Goal: Task Accomplishment & Management: Manage account settings

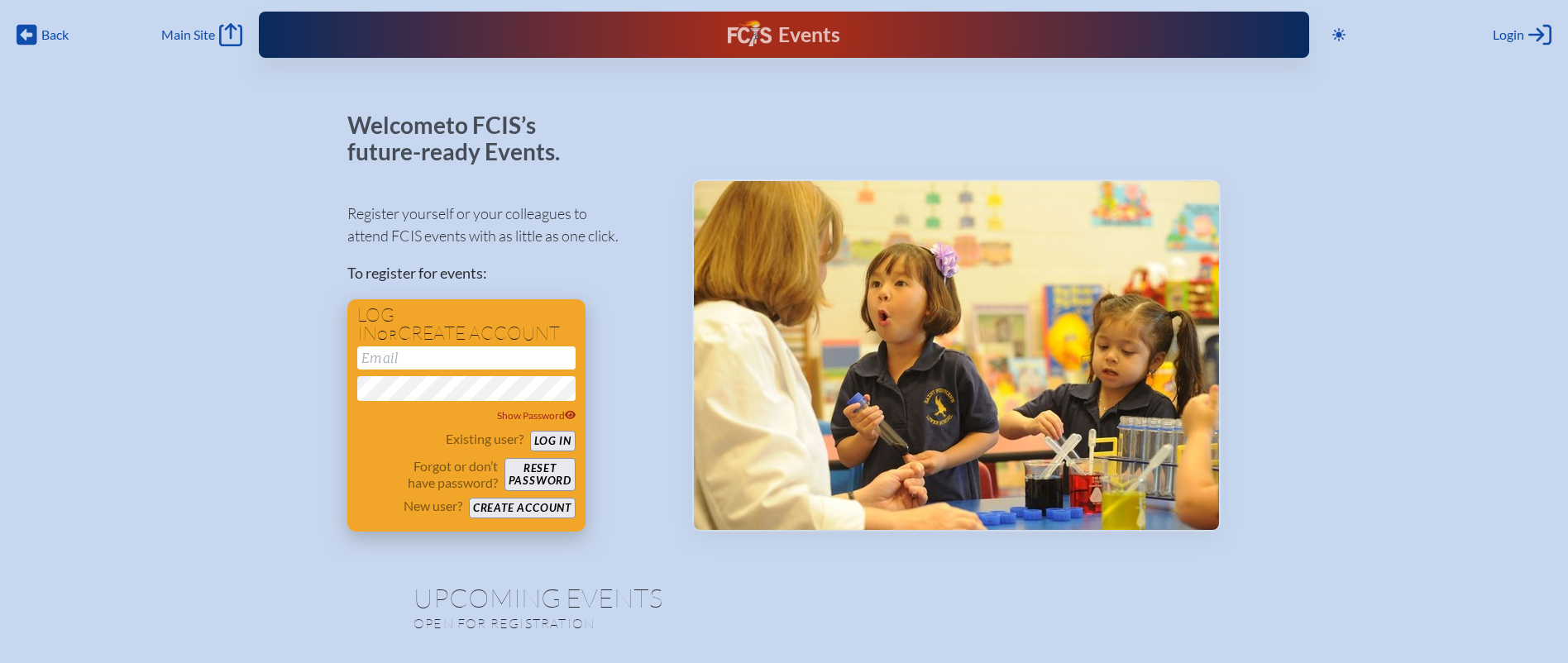
type input "[EMAIL_ADDRESS][DOMAIN_NAME]"
click at [563, 439] on button "Log in" at bounding box center [553, 440] width 45 height 20
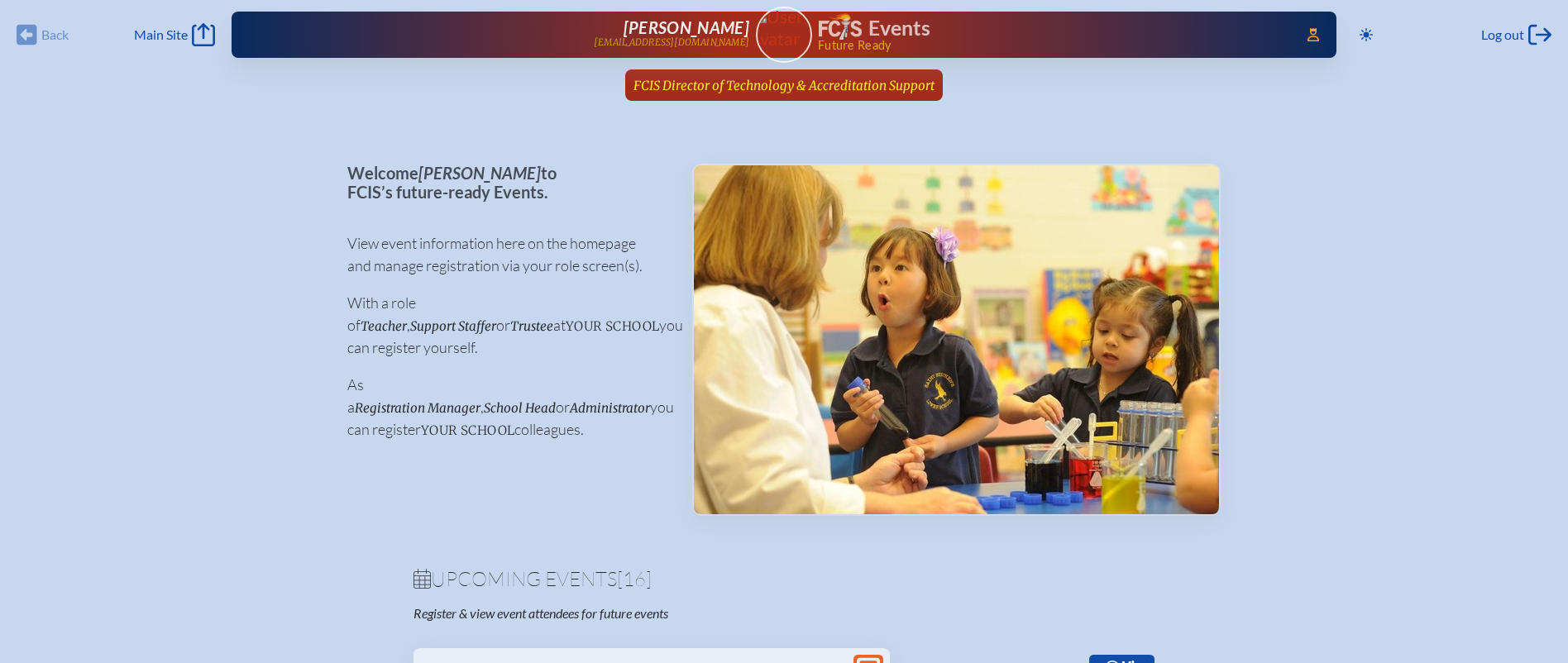
click at [768, 82] on span "FCIS Director of Technology & Accreditation Support" at bounding box center [784, 86] width 301 height 16
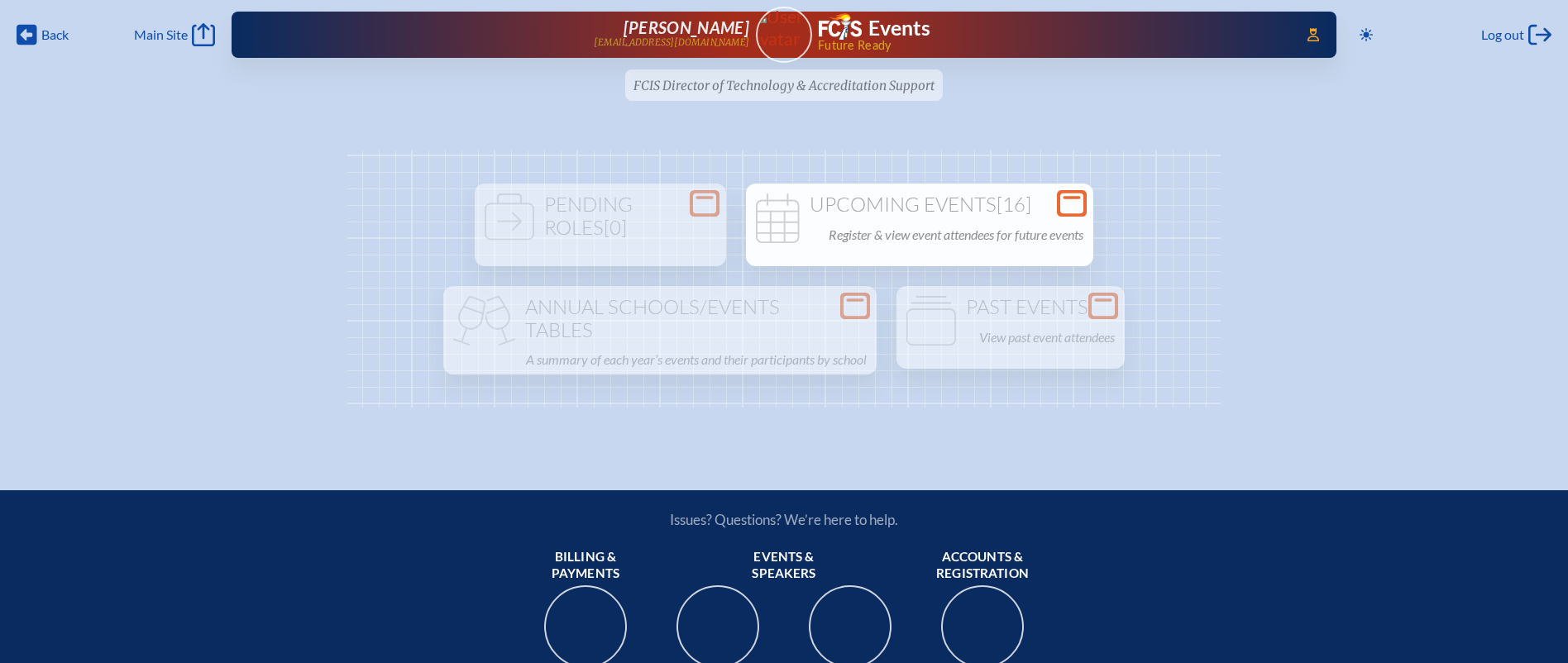
click at [920, 206] on h1 "Upcoming Events [16]" at bounding box center [919, 205] width 334 height 23
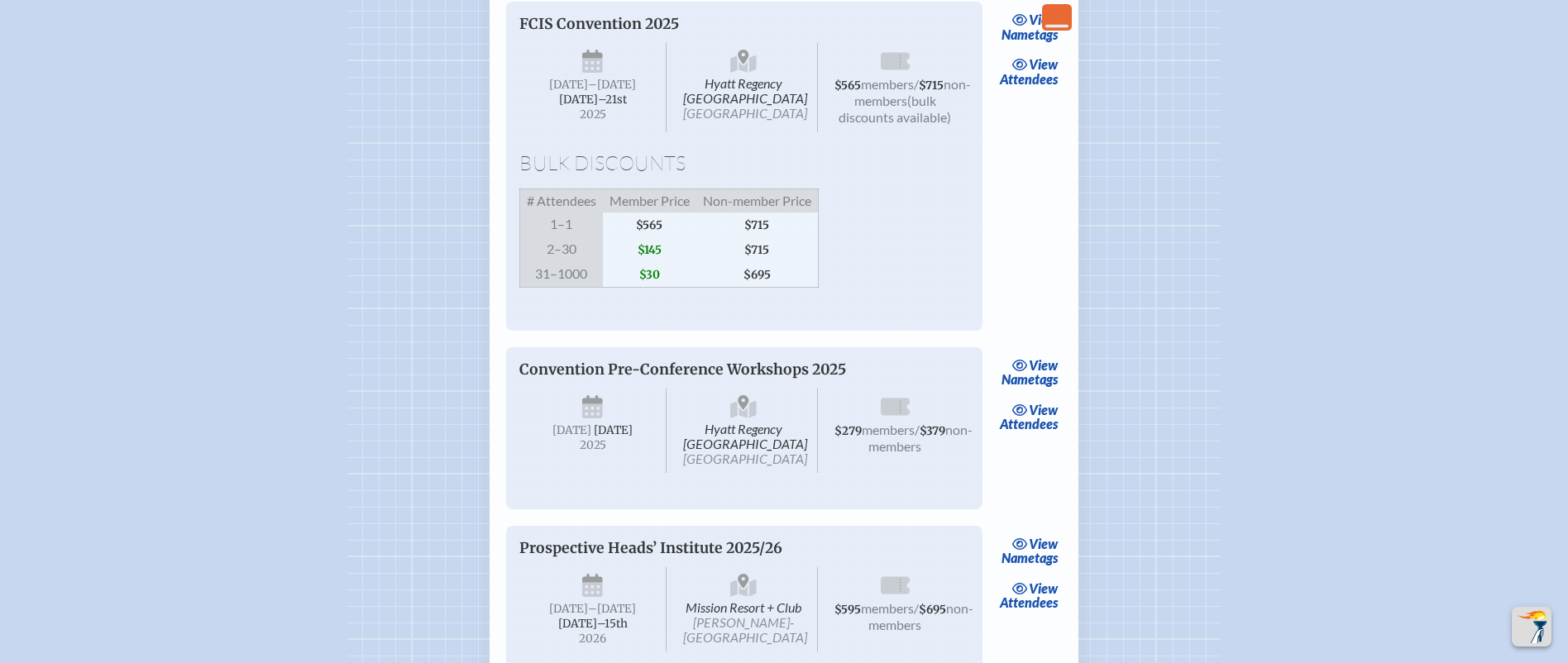
scroll to position [2800, 0]
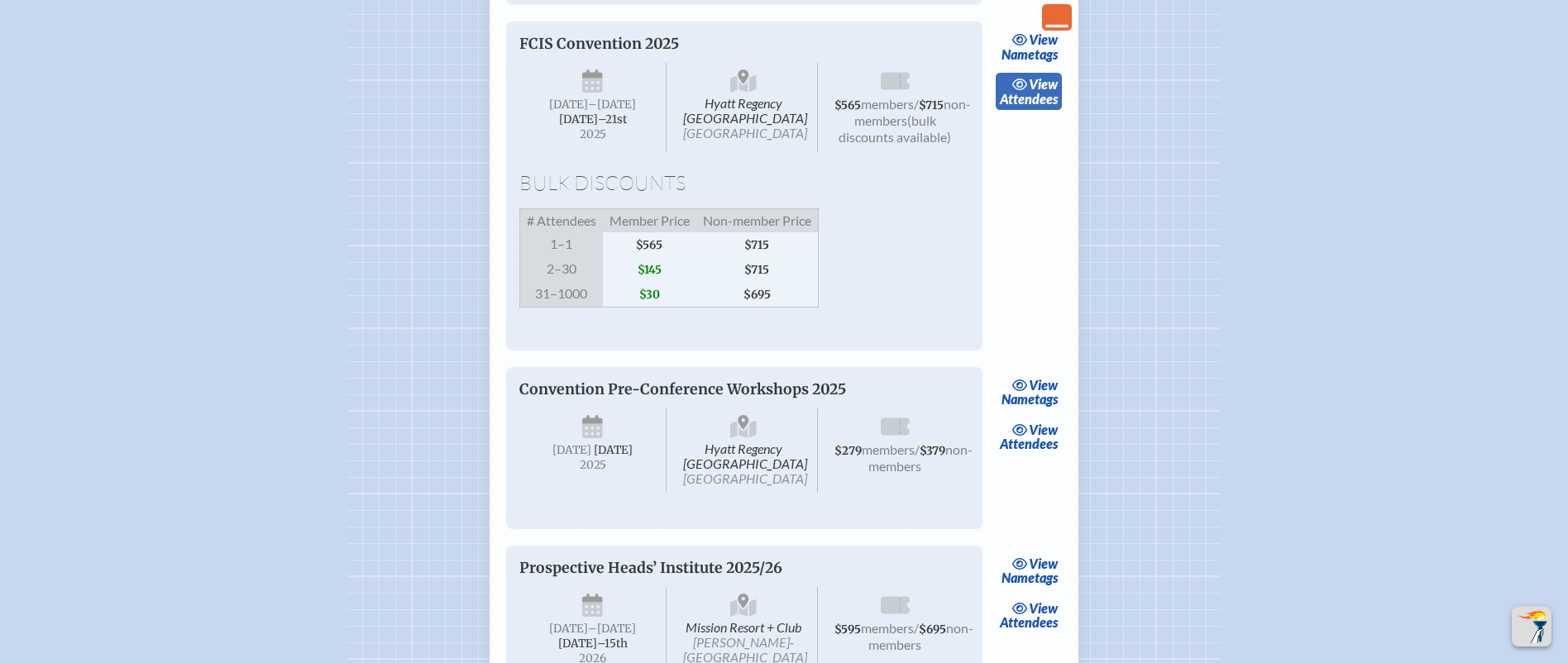
click at [1033, 92] on span "view" at bounding box center [1043, 84] width 29 height 16
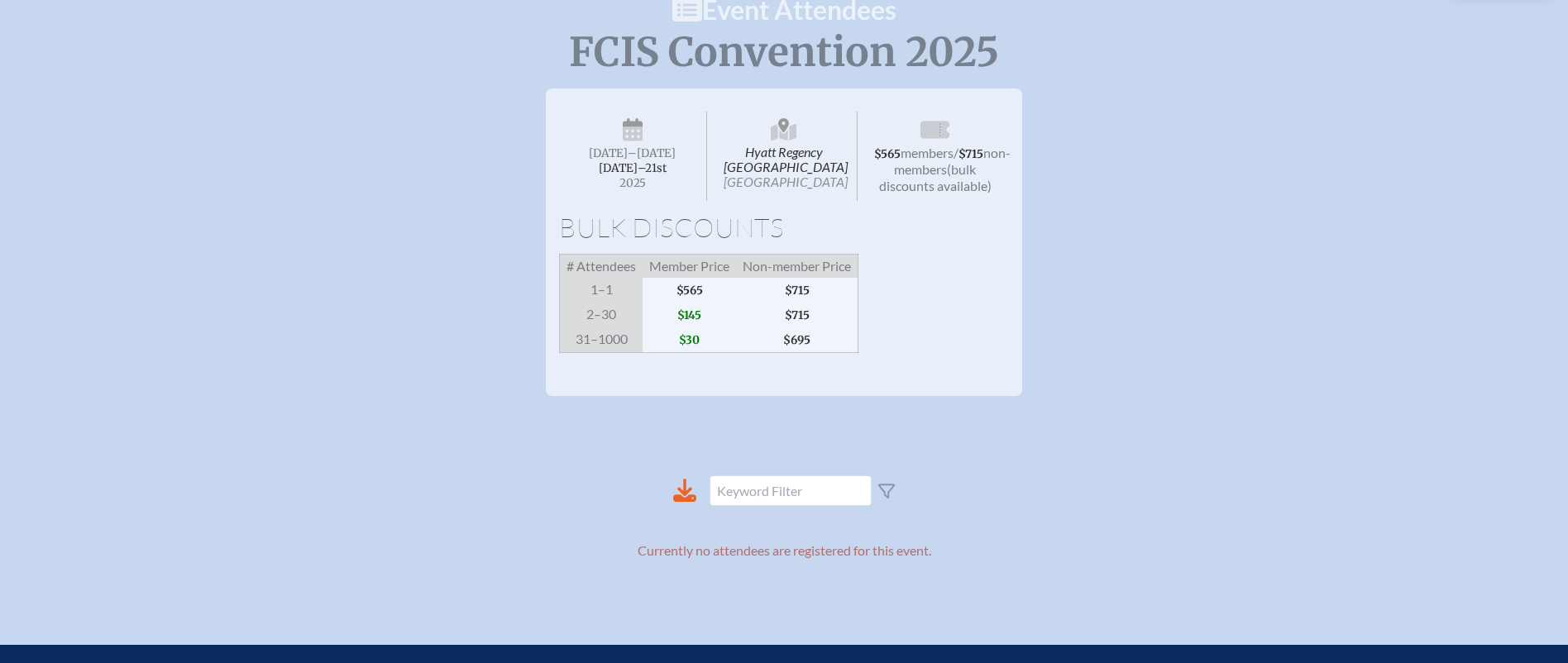
scroll to position [45, 0]
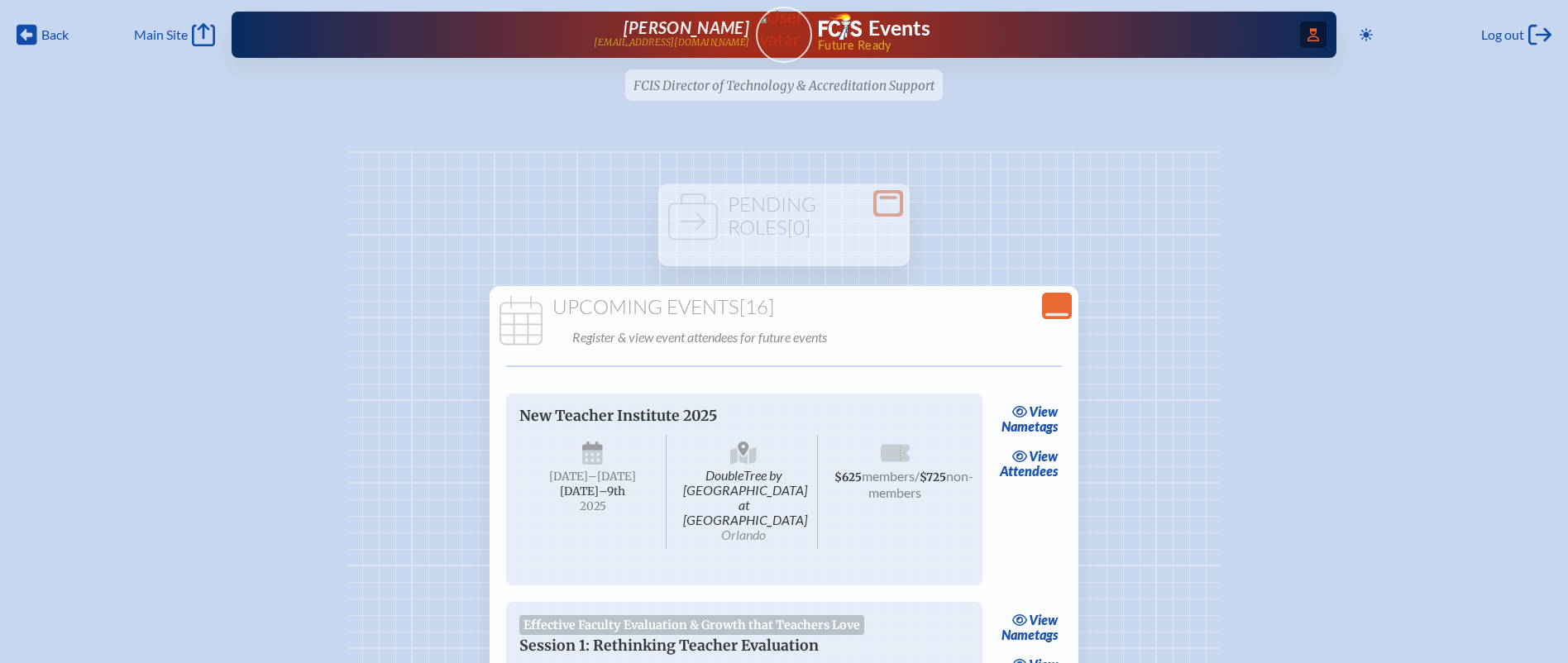
click at [1307, 34] on icon "Access Users..." at bounding box center [1312, 35] width 12 height 13
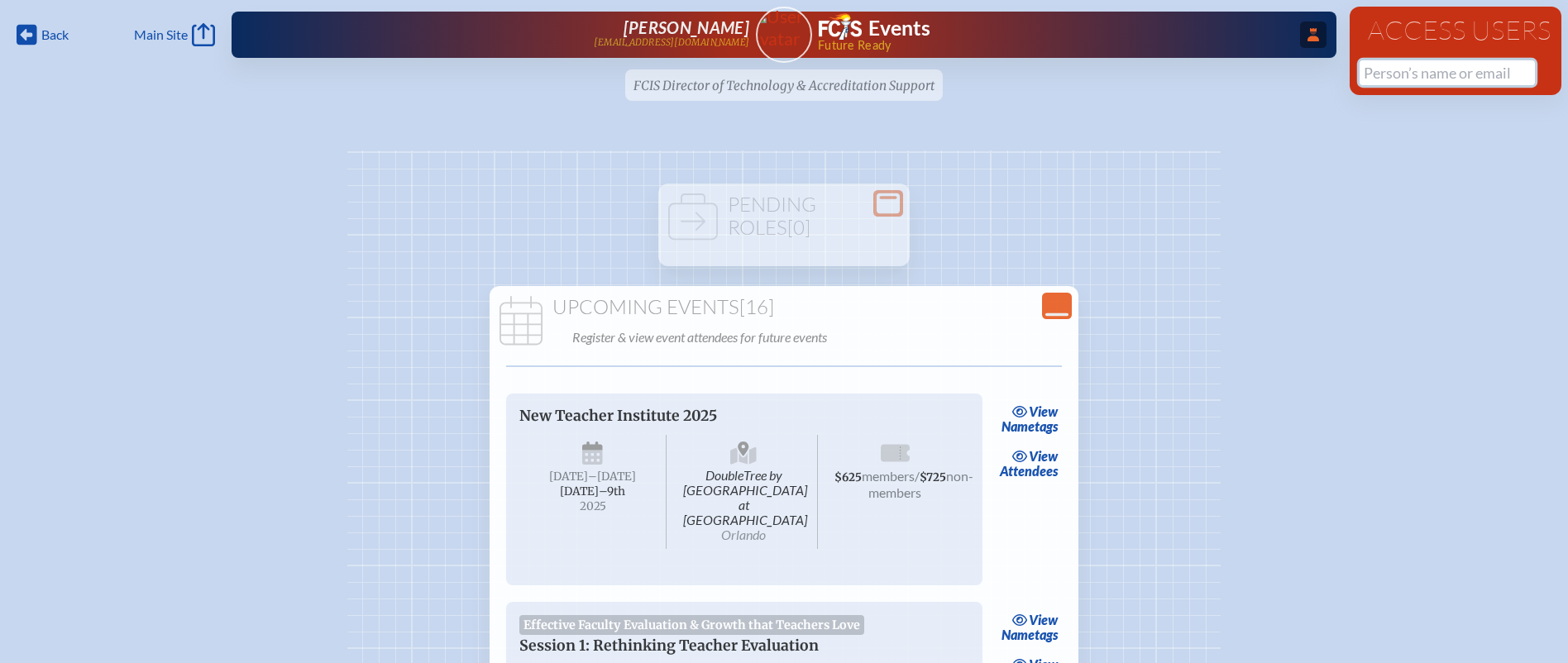
click at [1395, 73] on input "text" at bounding box center [1447, 73] width 176 height 25
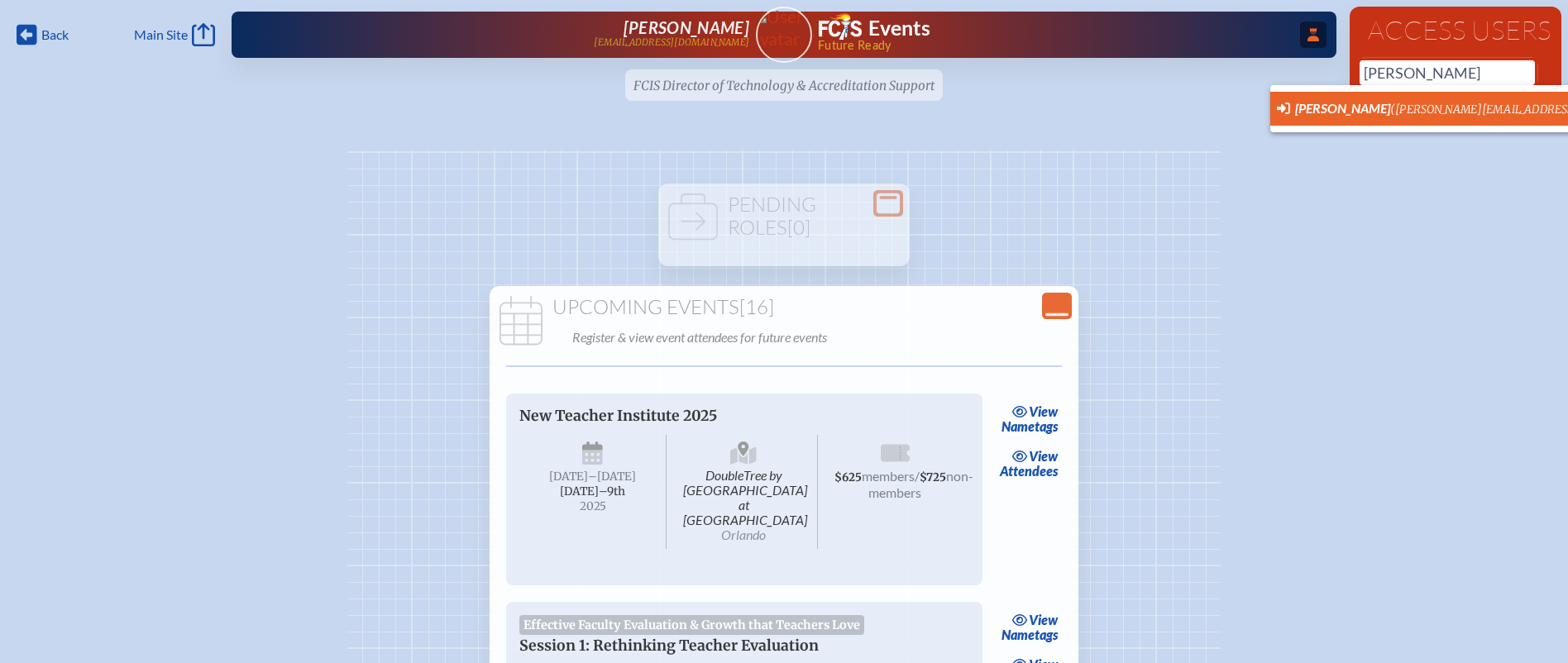
click at [1395, 95] on li "Steve Salvo (steve.salvo@smeds.org) User Profile" at bounding box center [1577, 109] width 614 height 34
type input "[PERSON_NAME][EMAIL_ADDRESS][PERSON_NAME][PERSON_NAME][DOMAIN_NAME]"
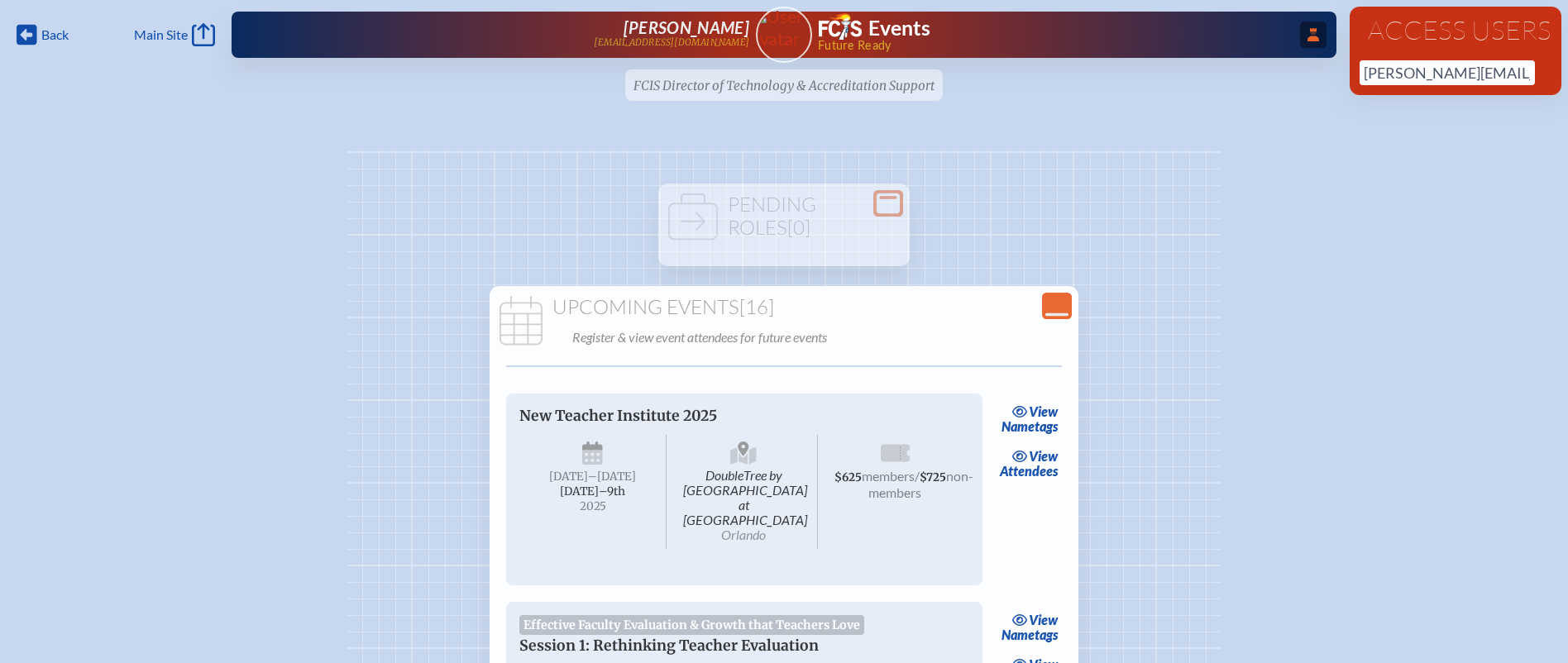
click at [1416, 56] on div "Access Users steve.salvo@smeds.org No results found" at bounding box center [1455, 50] width 211 height 88
click at [1518, 72] on input "[PERSON_NAME][EMAIL_ADDRESS][PERSON_NAME][PERSON_NAME][DOMAIN_NAME]" at bounding box center [1447, 73] width 176 height 25
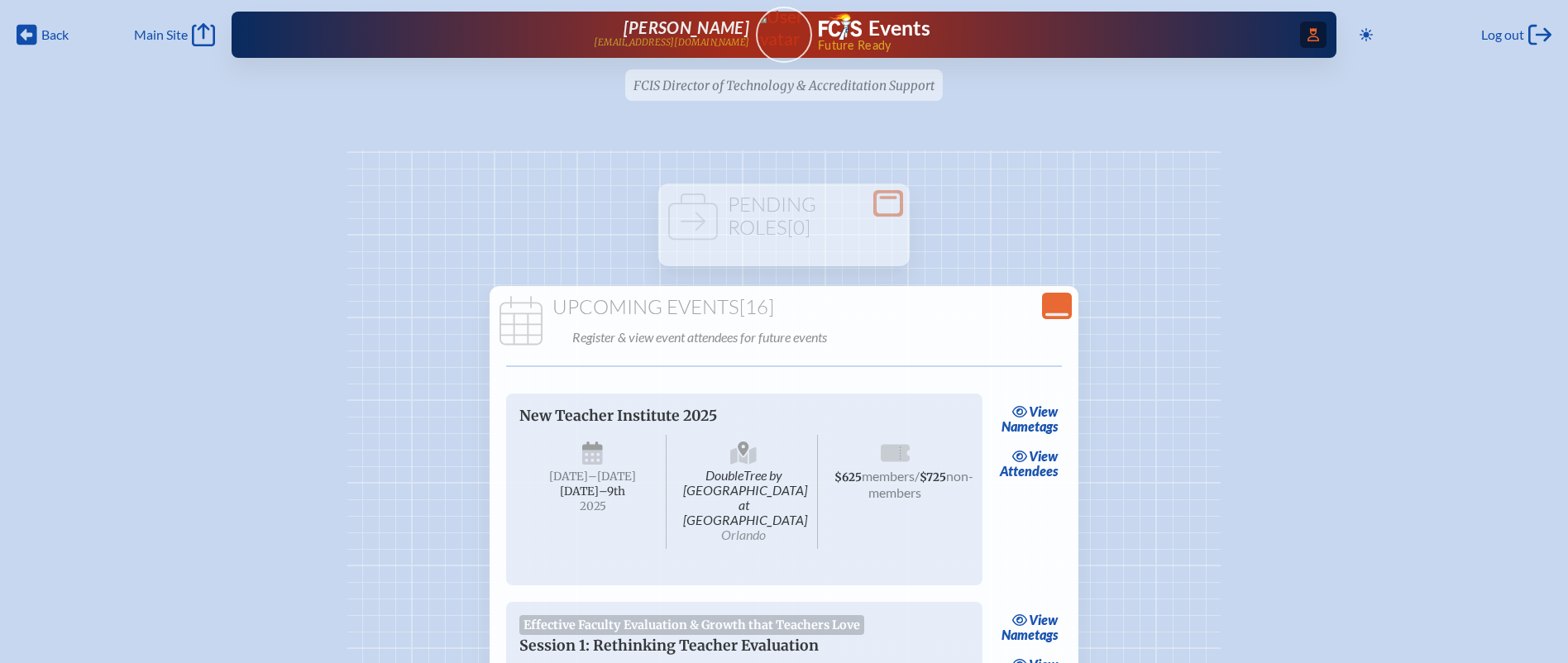
click at [1303, 36] on span "Access Users..." at bounding box center [1313, 35] width 27 height 27
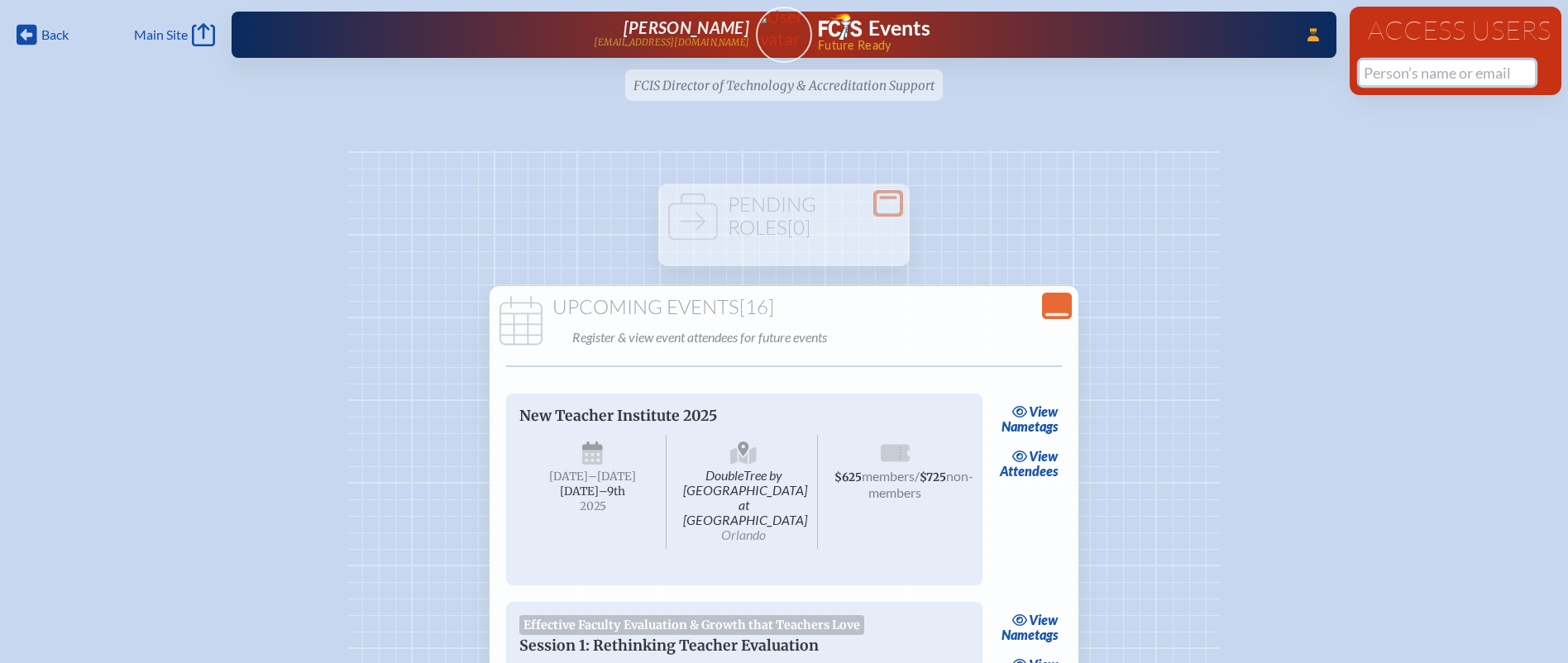
click at [1375, 70] on input "text" at bounding box center [1447, 73] width 176 height 25
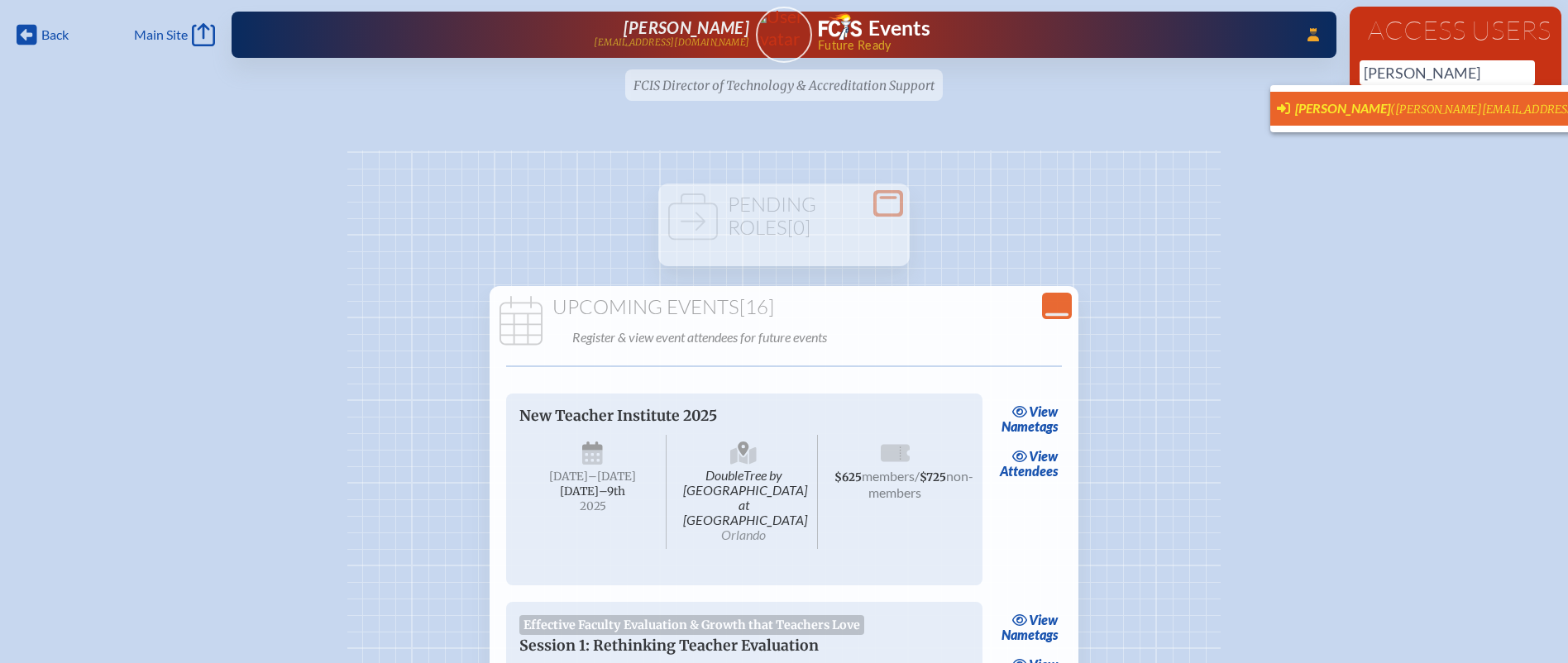
type input "[PERSON_NAME][EMAIL_ADDRESS][PERSON_NAME][PERSON_NAME][DOMAIN_NAME]"
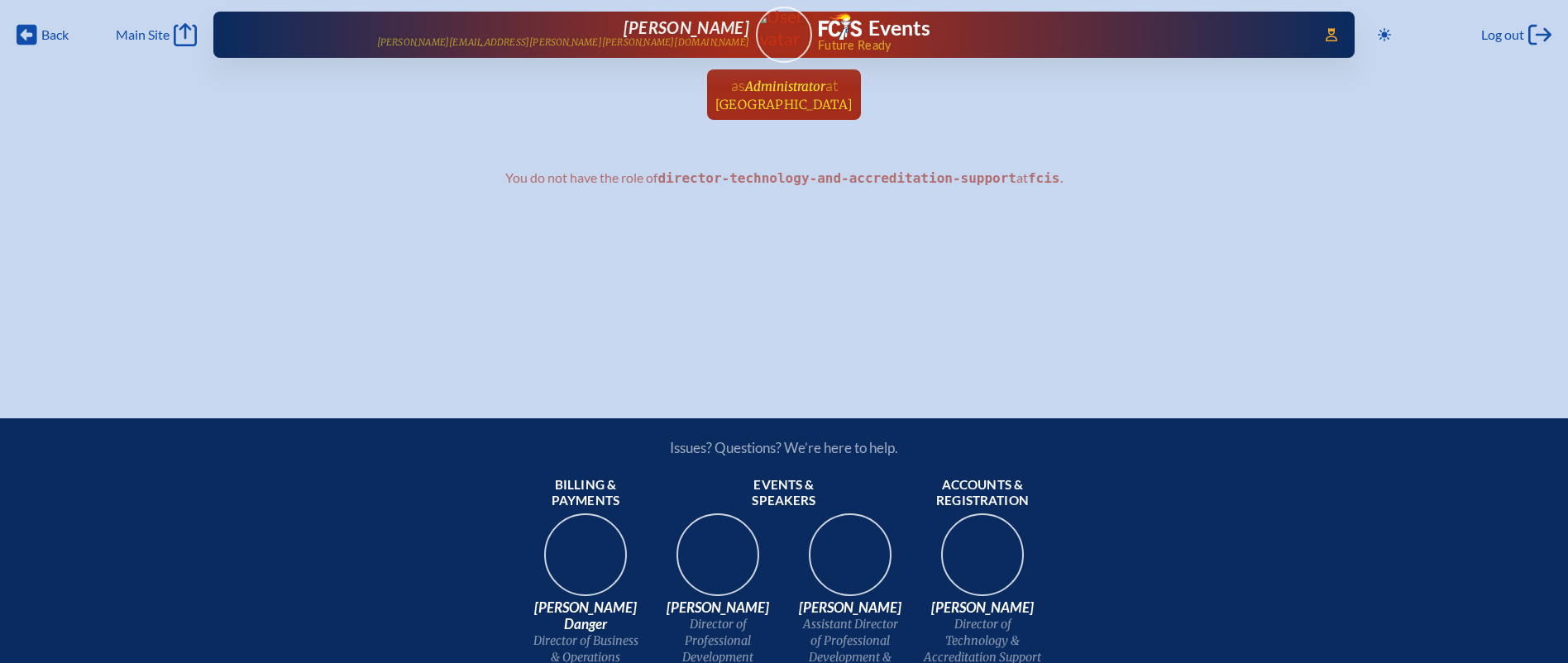
click at [838, 92] on span "at" at bounding box center [832, 85] width 12 height 18
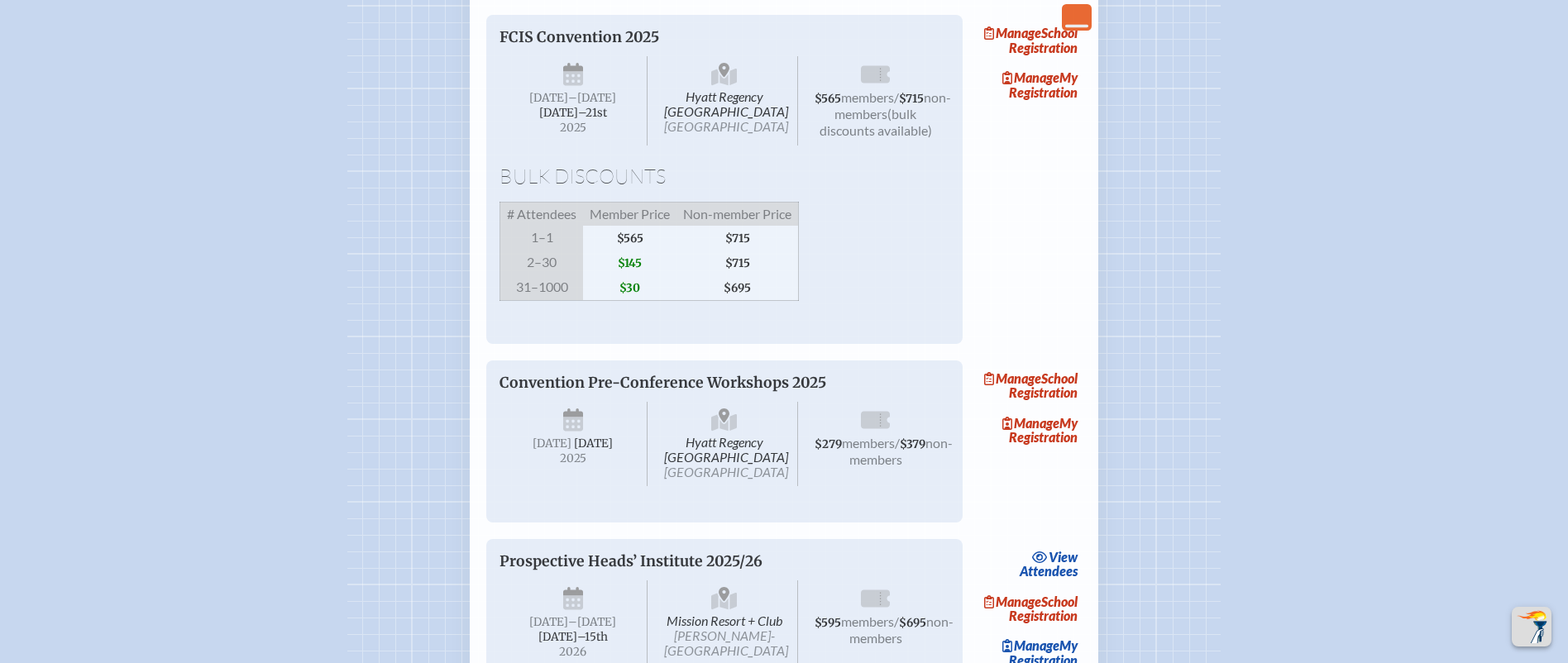
scroll to position [2754, 0]
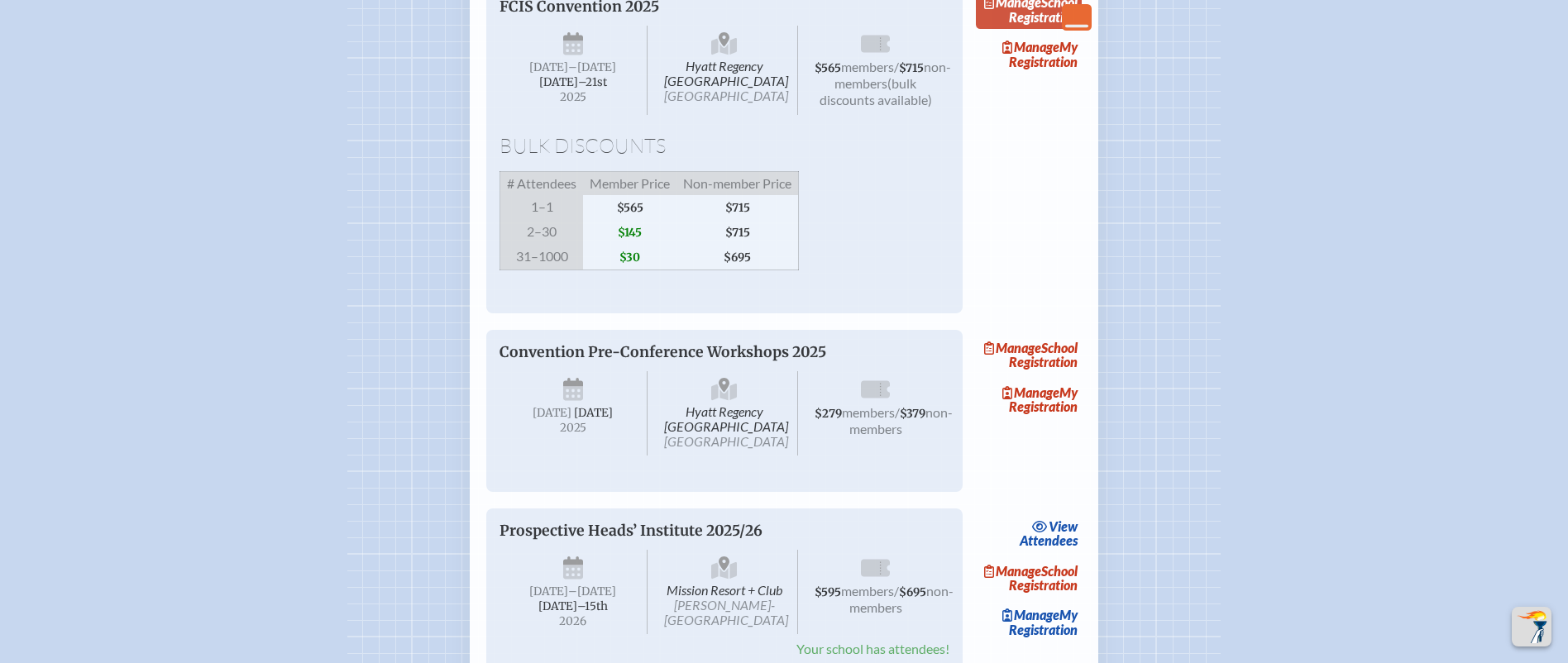
click at [1077, 29] on link "Manage School Registration" at bounding box center [1029, 10] width 106 height 38
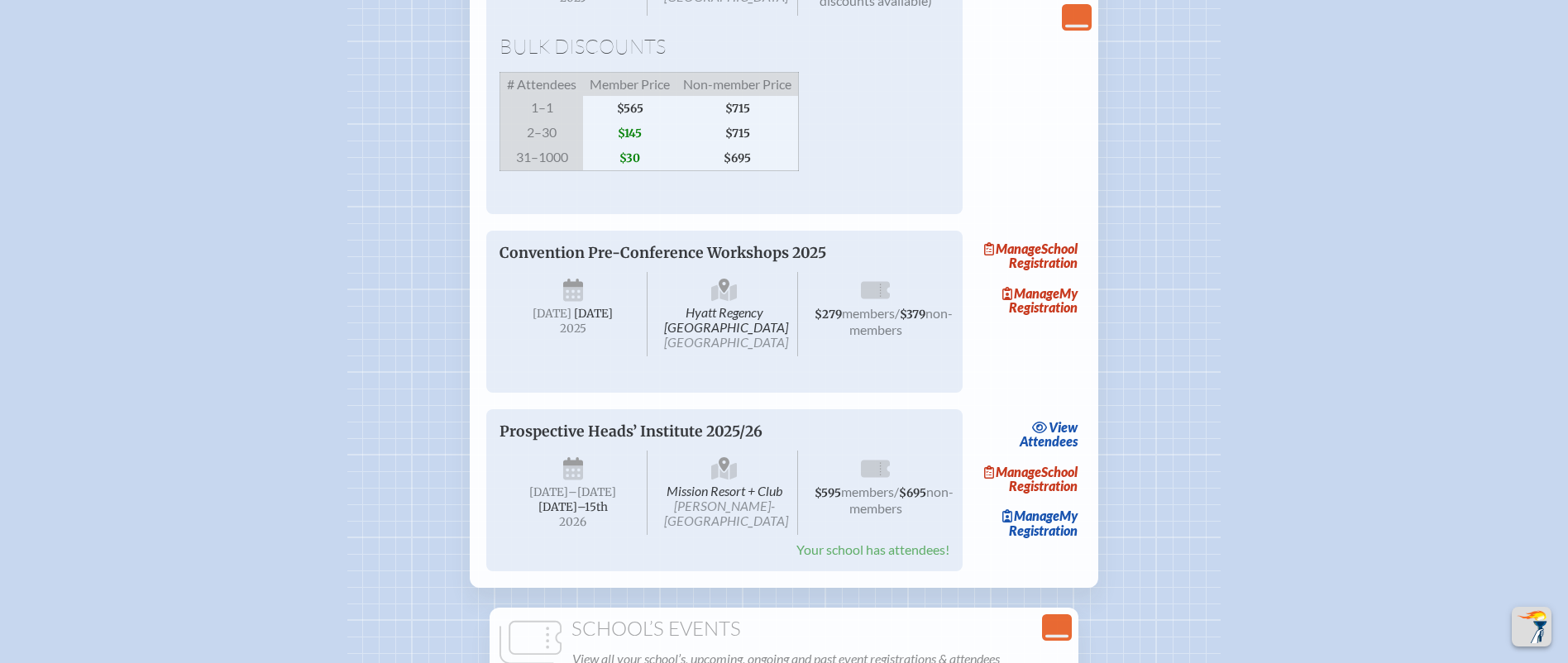
scroll to position [2868, 0]
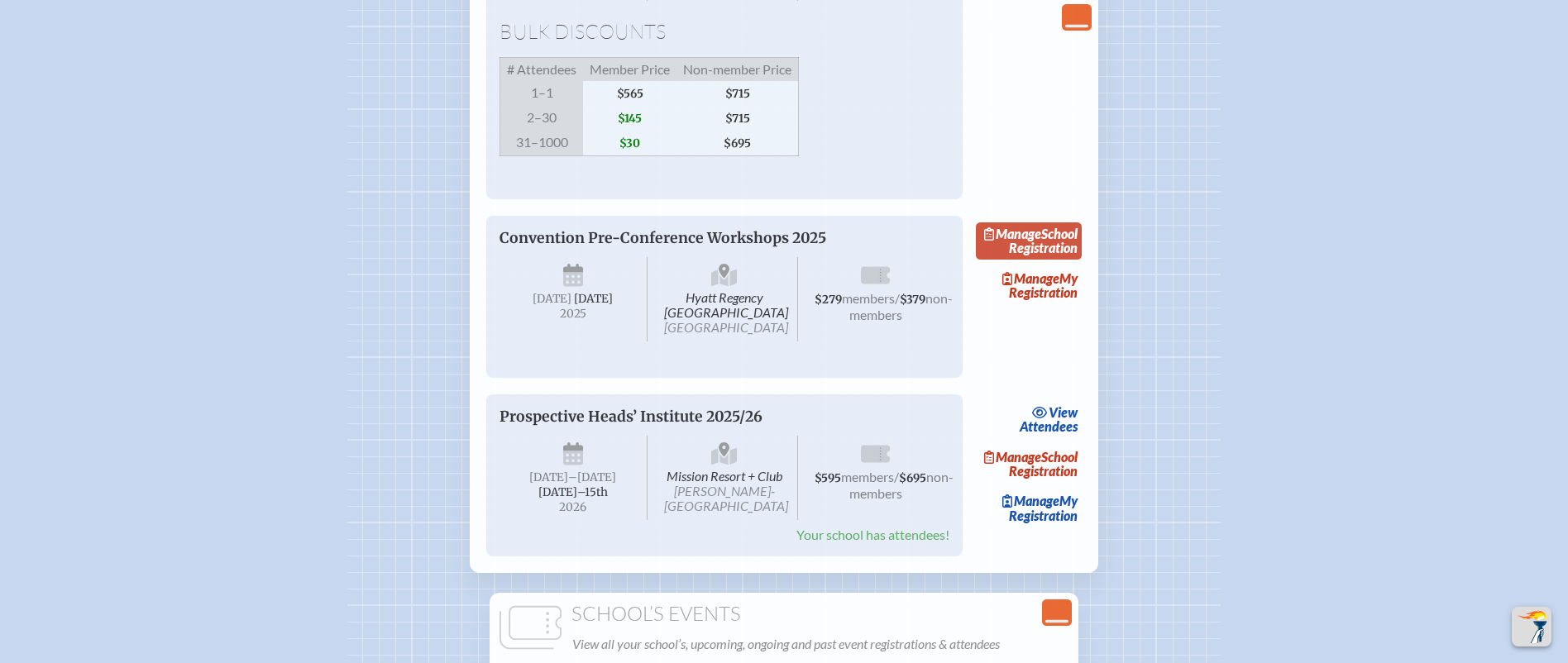
click at [1067, 260] on link "Manage School Registration" at bounding box center [1029, 241] width 106 height 38
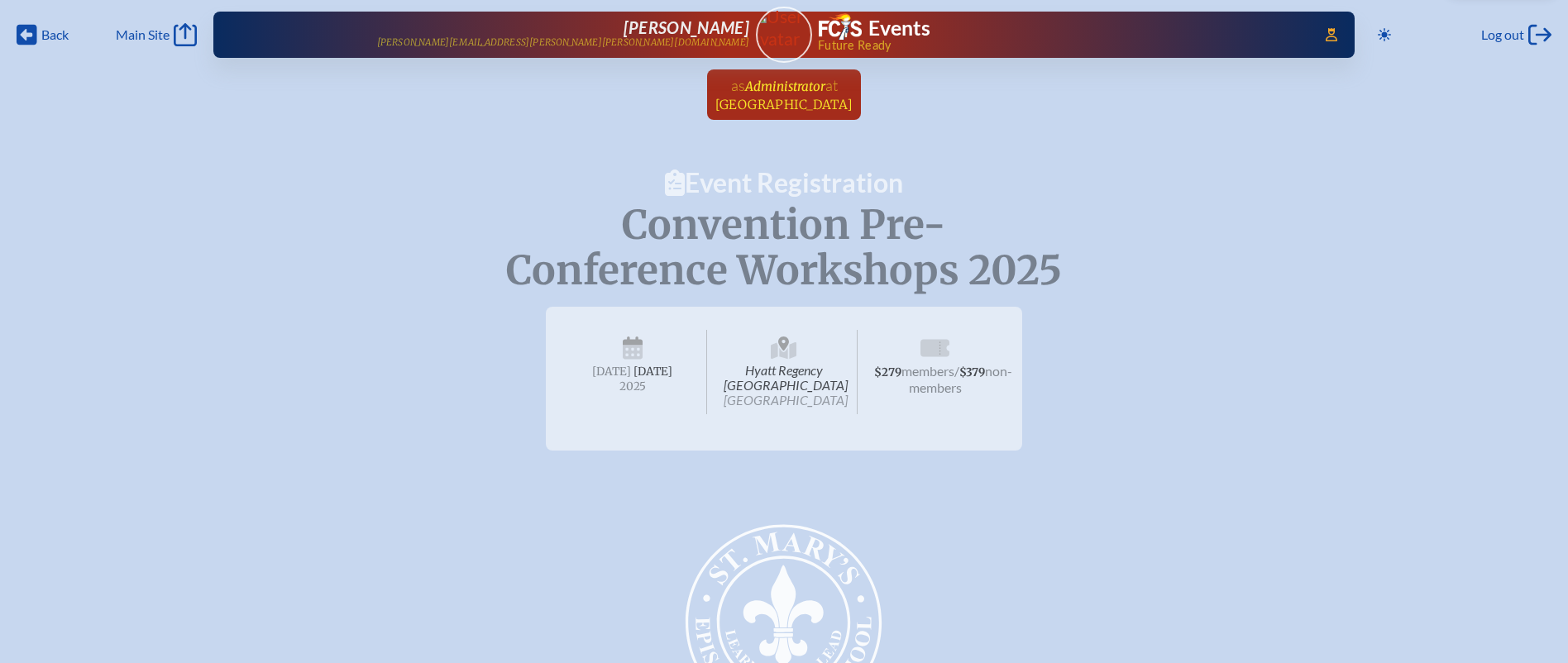
click at [765, 78] on span "Administrator" at bounding box center [785, 86] width 80 height 16
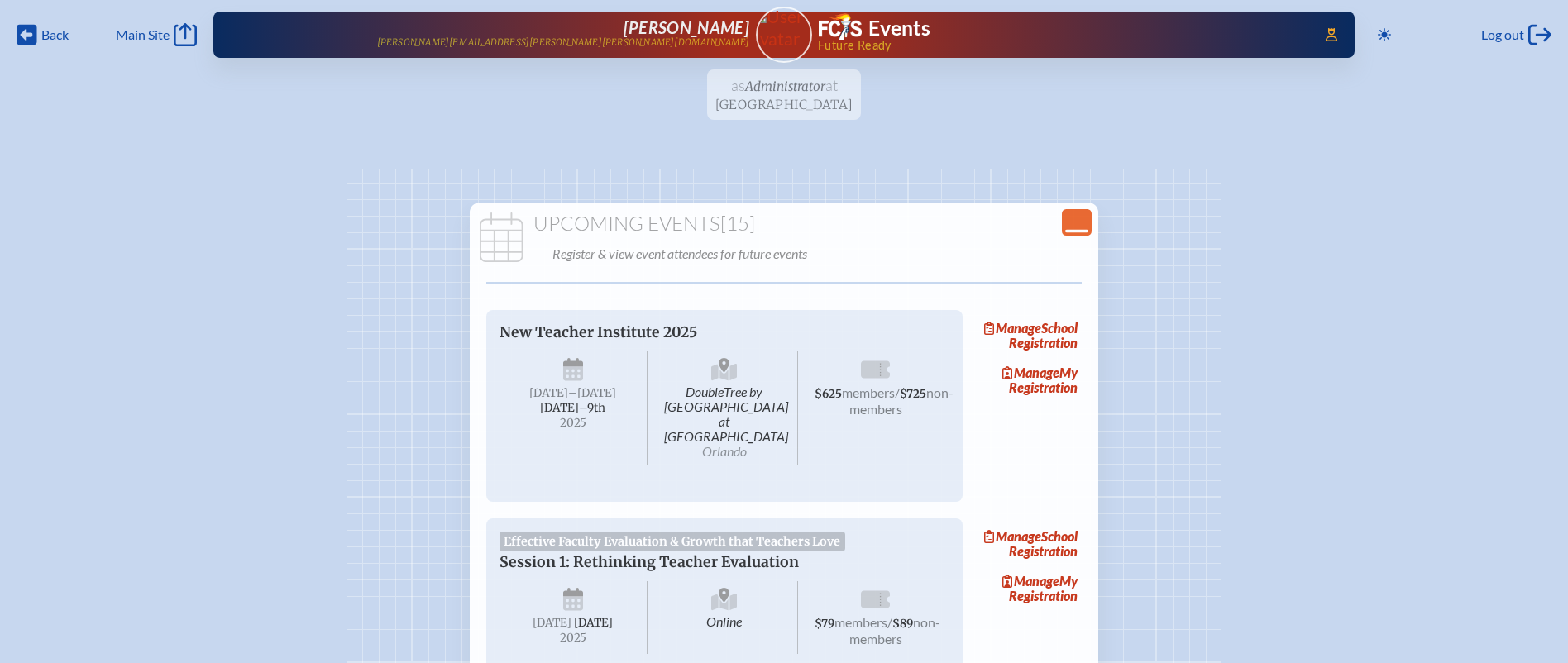
click at [1082, 220] on icon "Close Console" at bounding box center [1077, 223] width 23 height 23
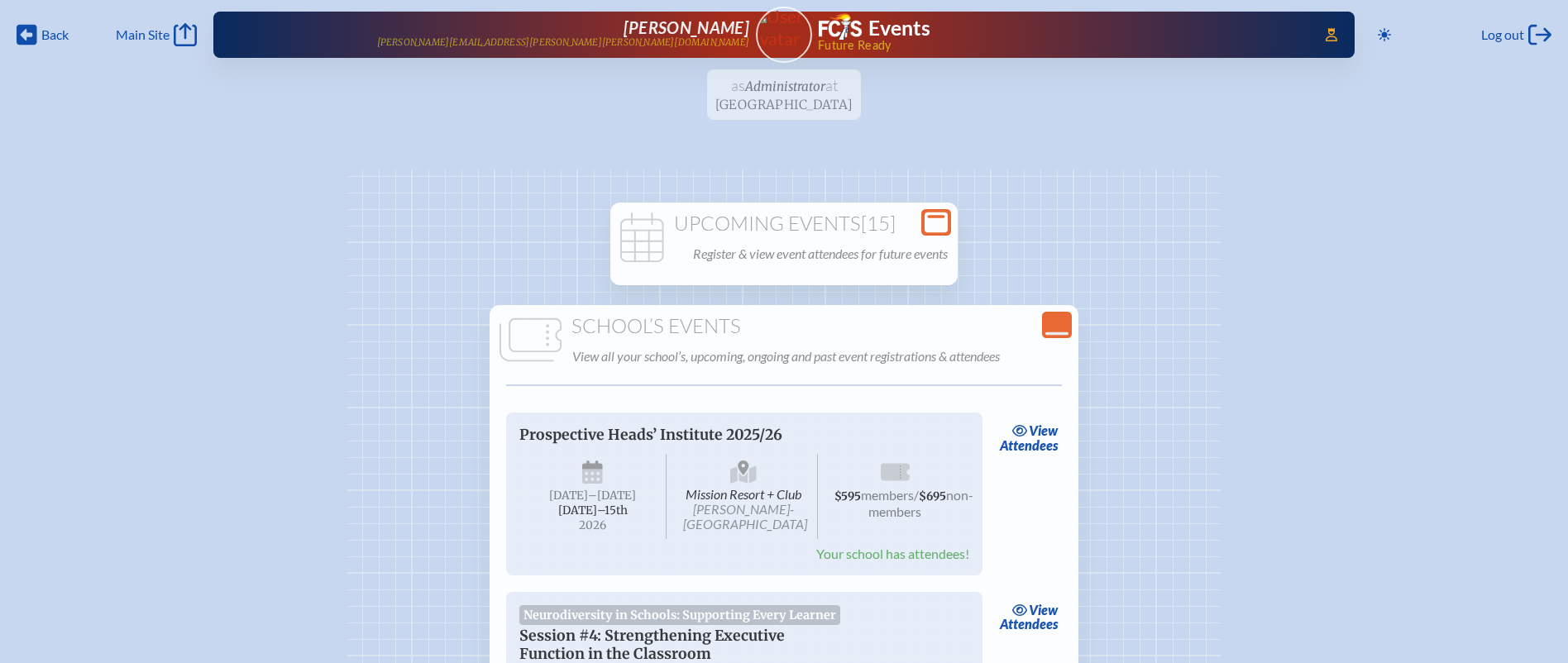
click at [866, 215] on span "[15]" at bounding box center [878, 224] width 35 height 25
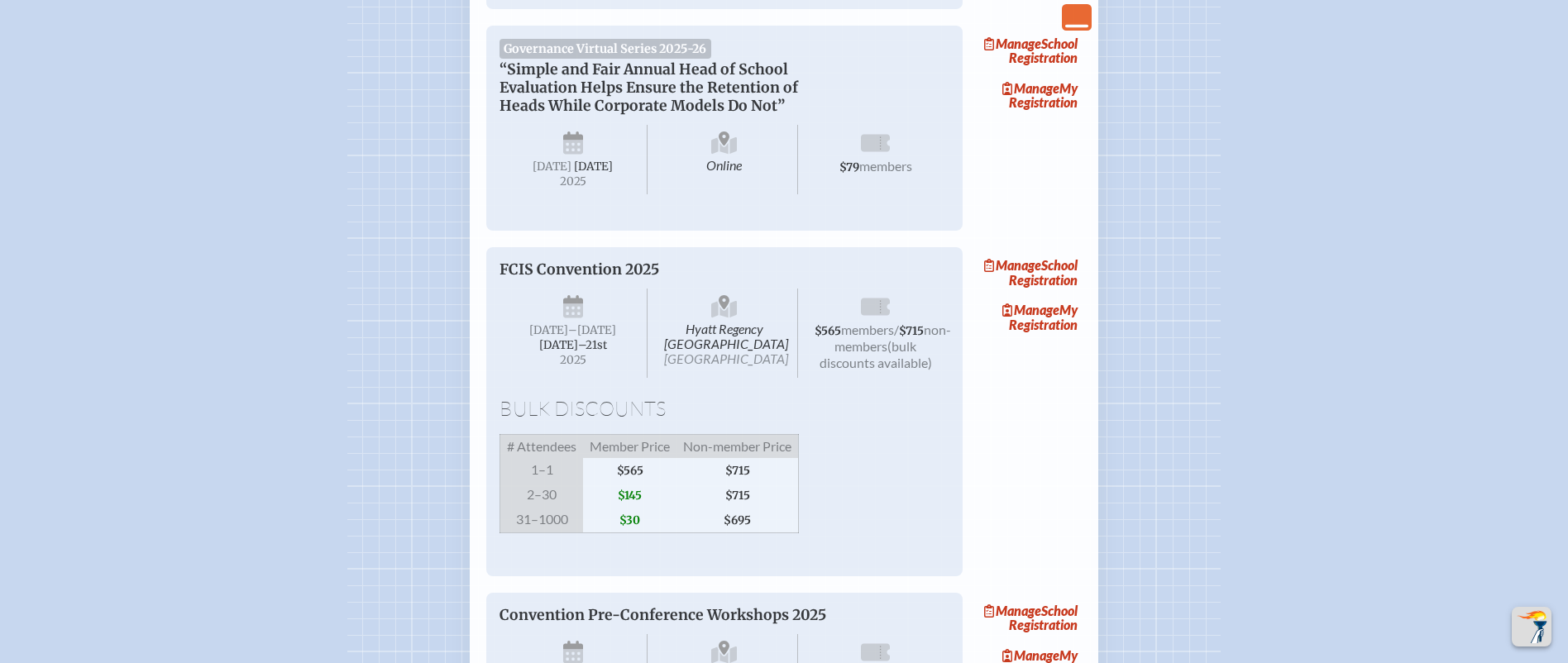
scroll to position [2592, 0]
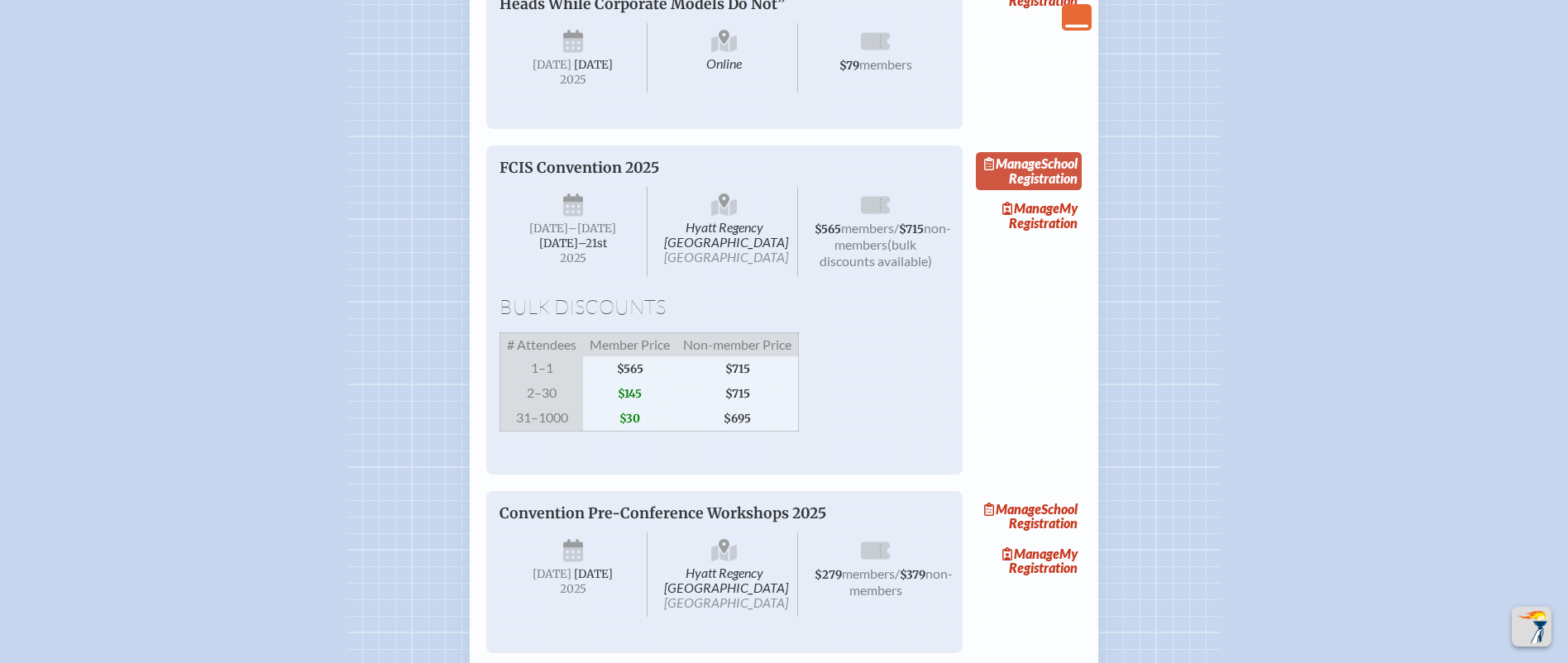
click at [1041, 171] on span "Manage" at bounding box center [1013, 163] width 57 height 16
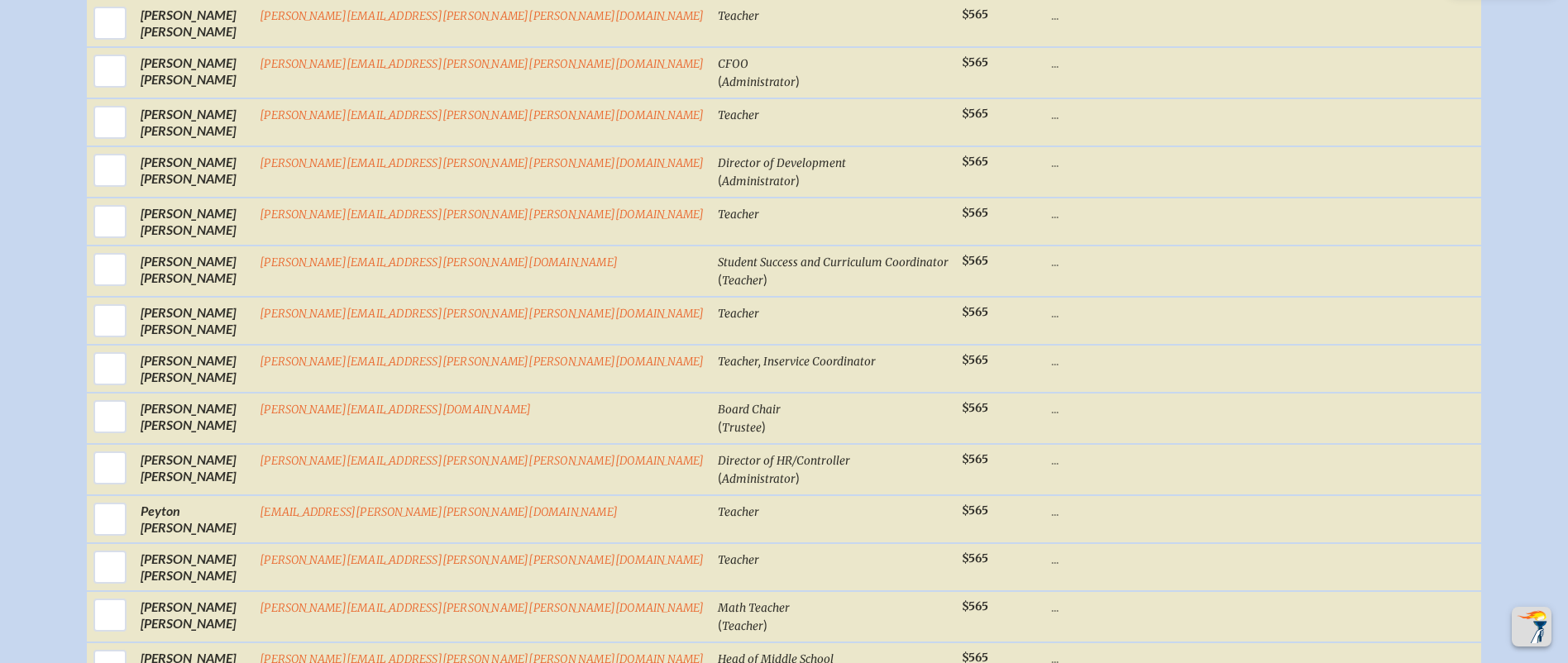
scroll to position [850, 0]
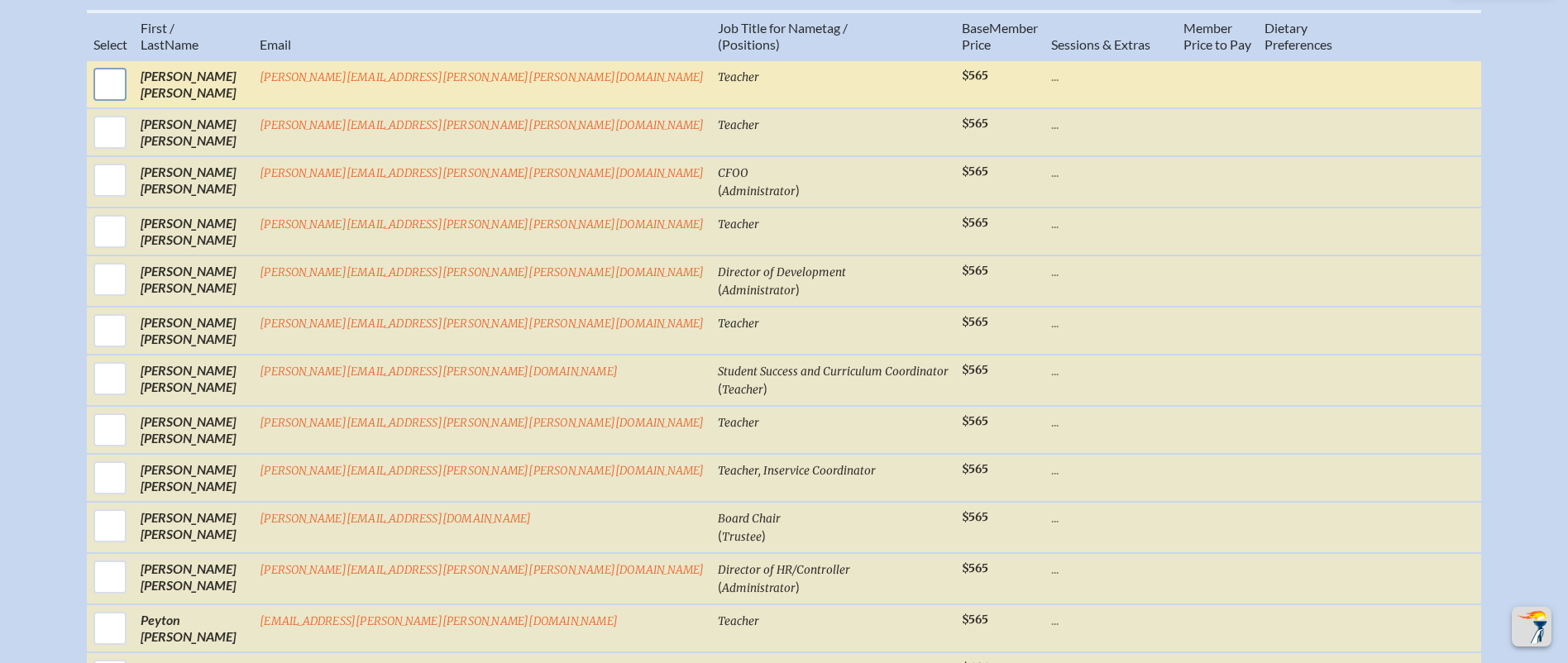
click at [131, 97] on input "checkbox" at bounding box center [110, 84] width 41 height 41
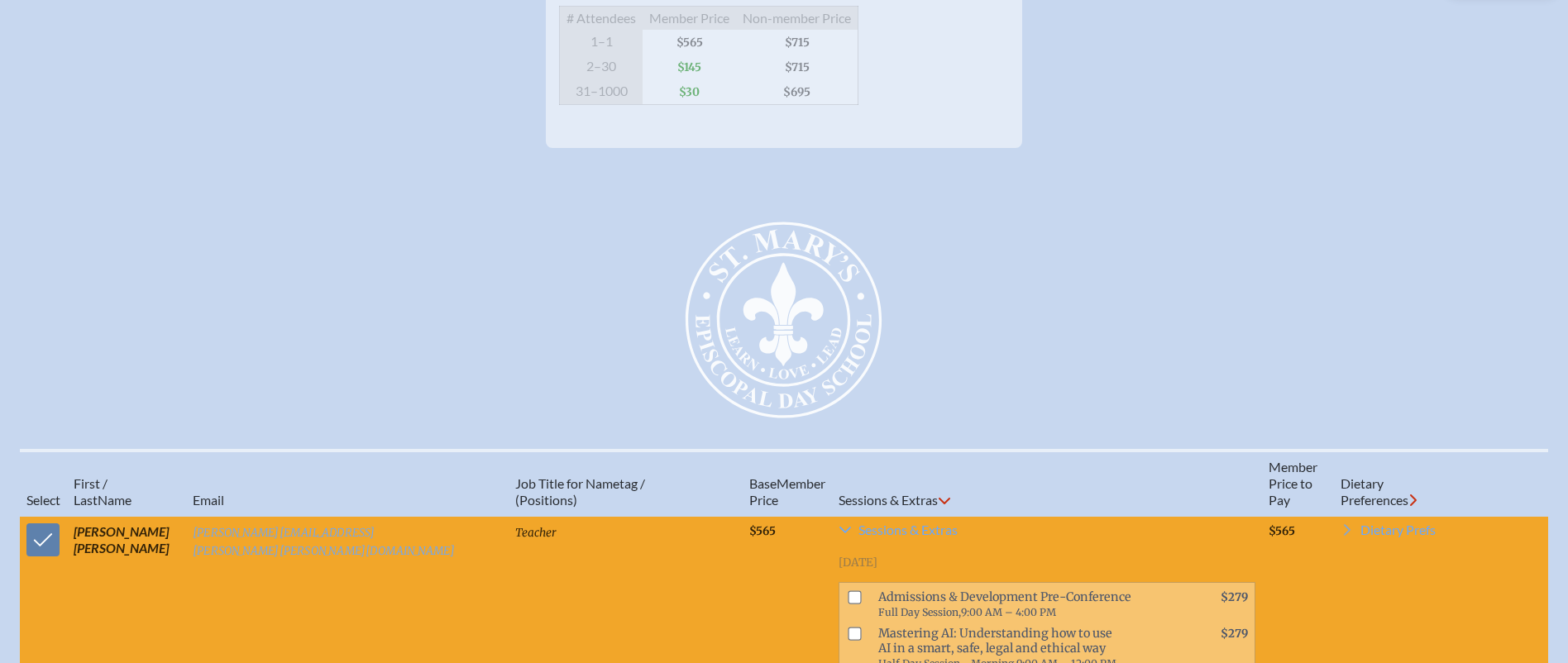
scroll to position [433, 0]
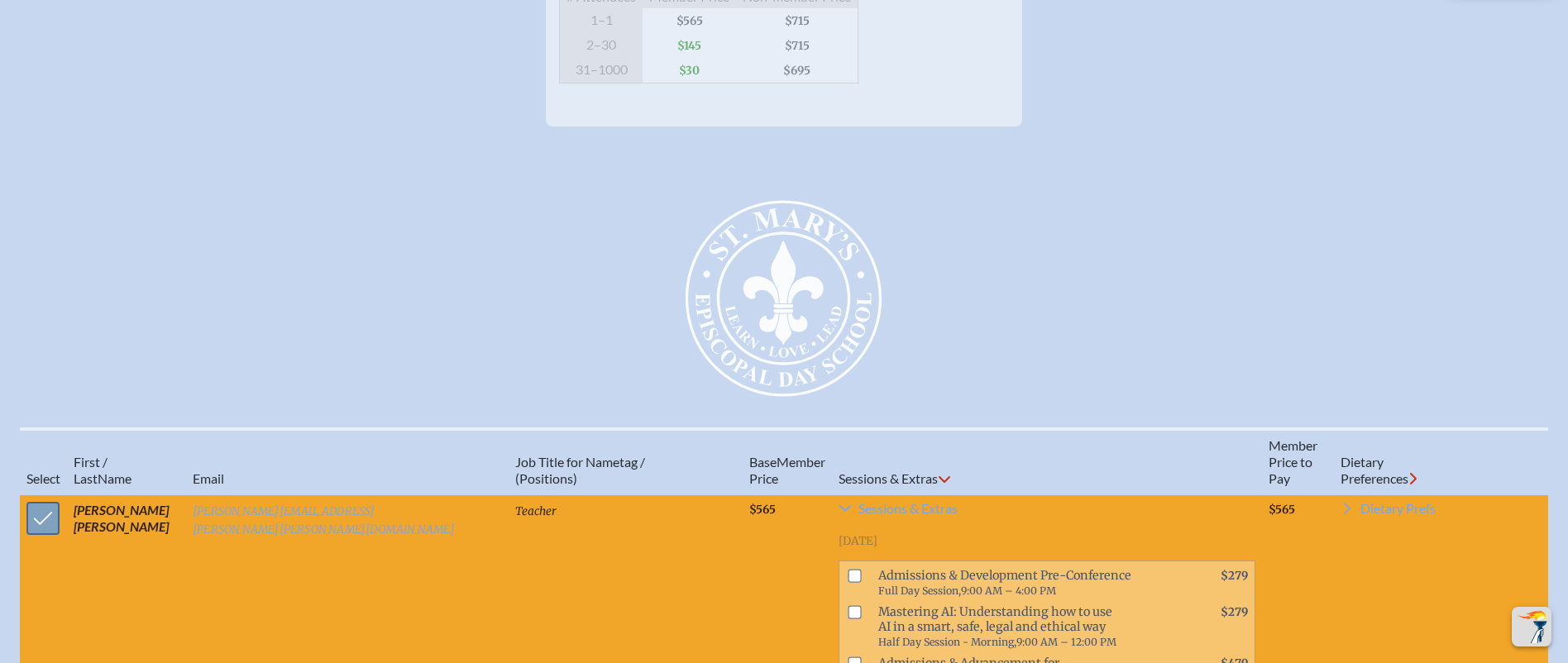
click at [31, 531] on input "checkbox" at bounding box center [43, 518] width 41 height 41
checkbox input "false"
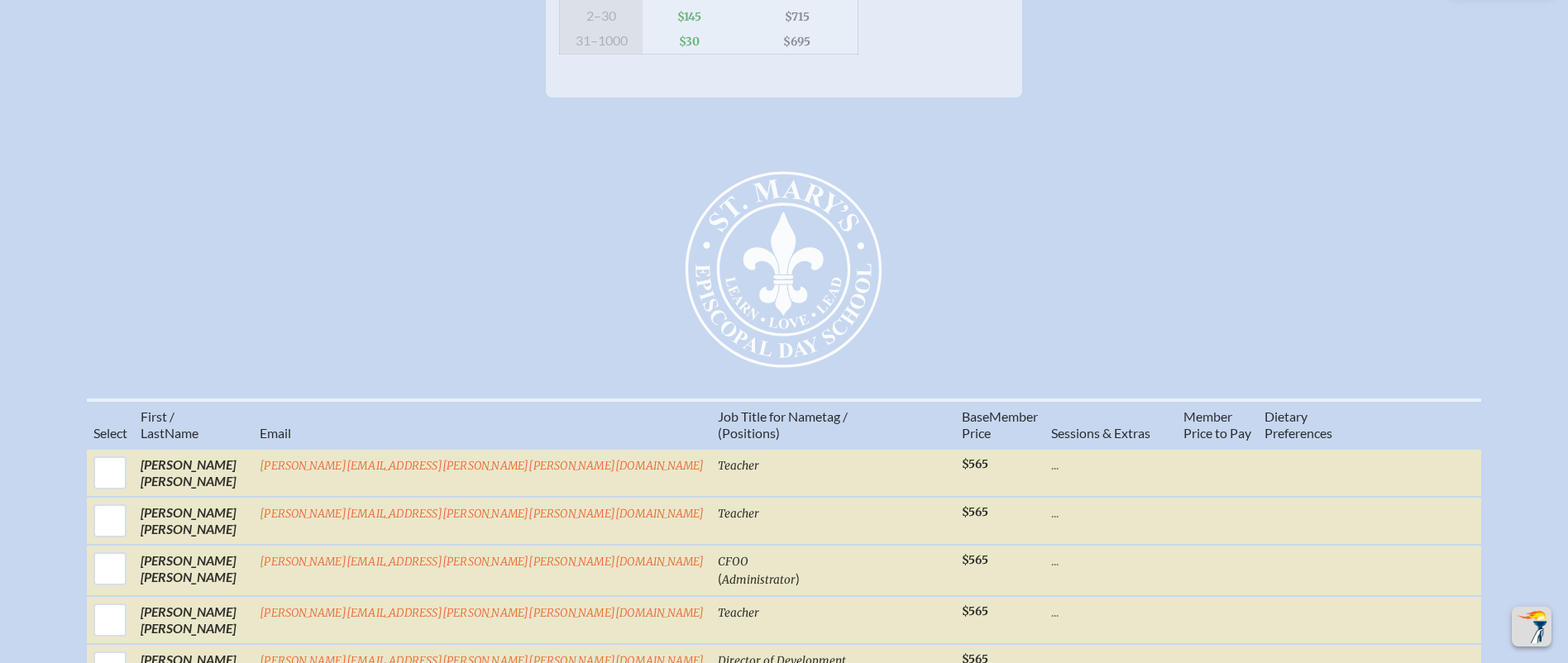
scroll to position [0, 0]
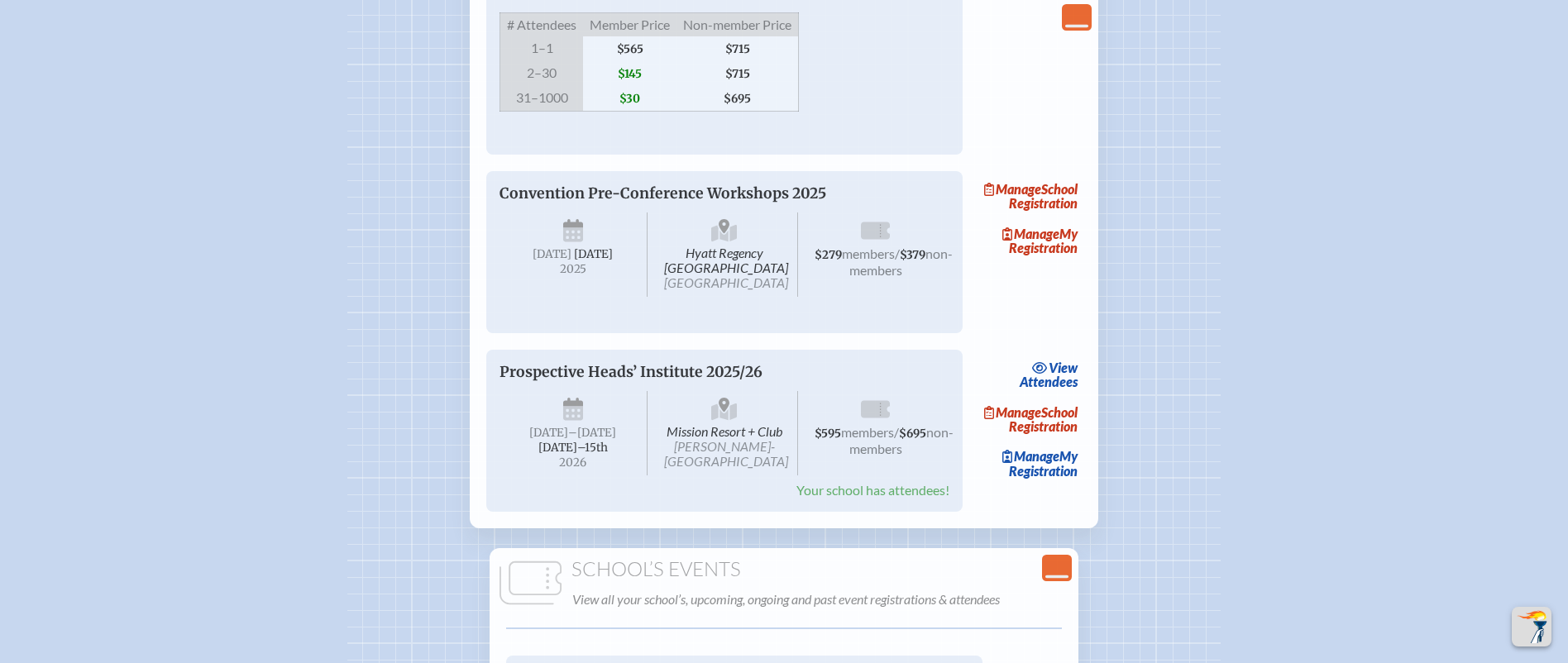
scroll to position [2954, 0]
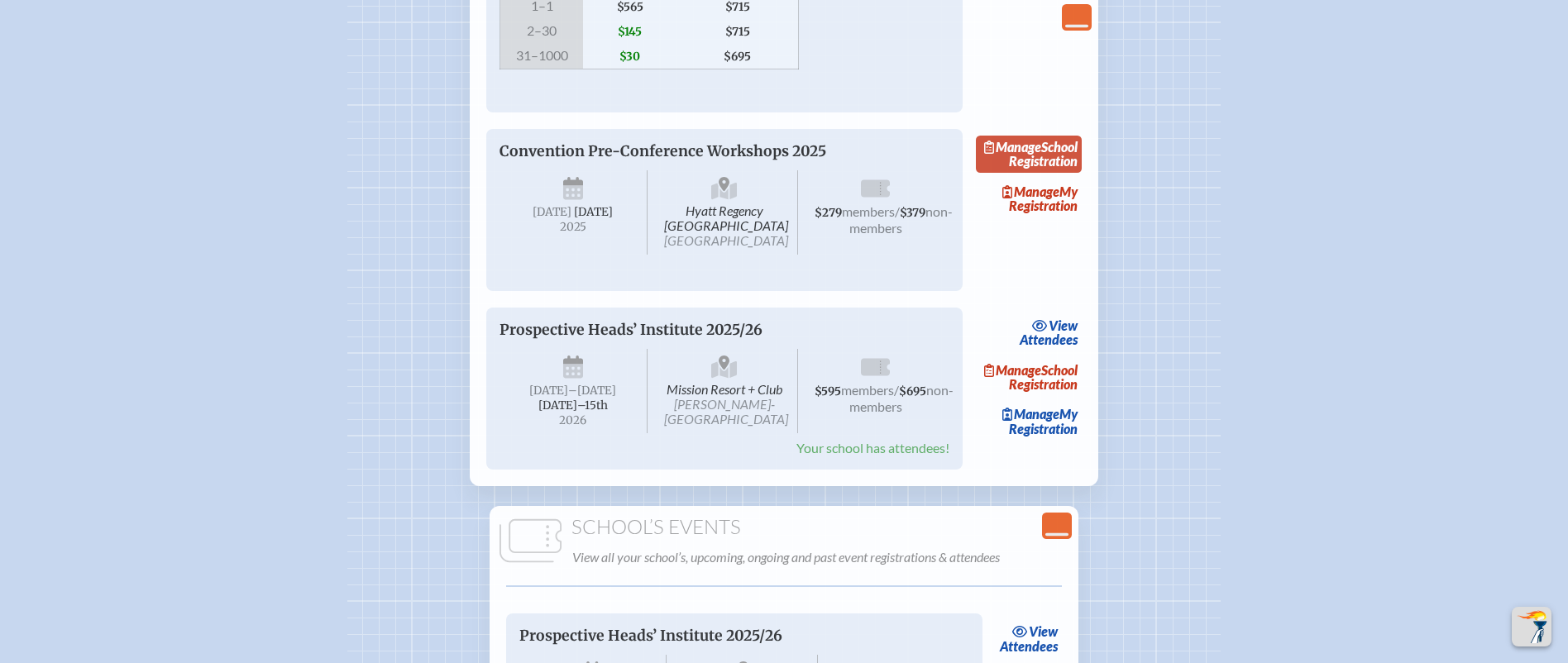
click at [1049, 174] on link "Manage School Registration" at bounding box center [1029, 154] width 106 height 38
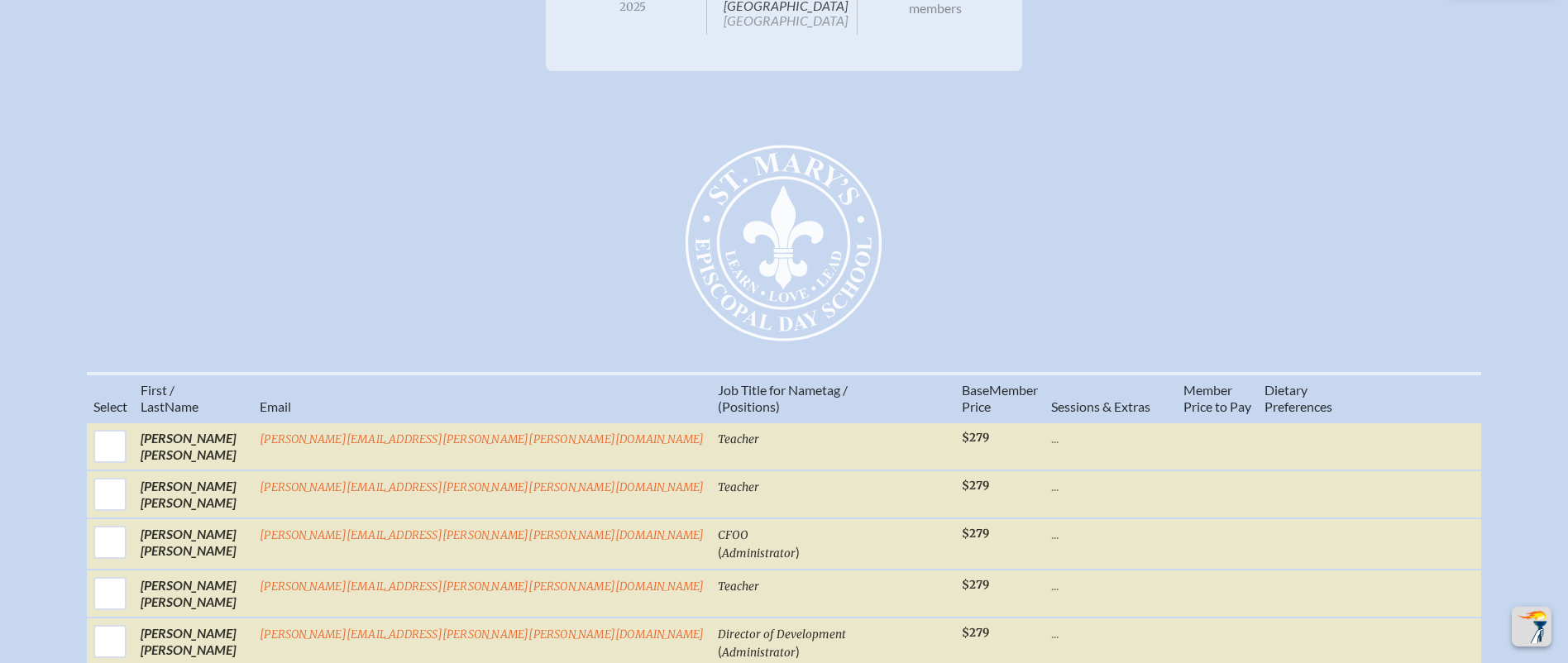
scroll to position [643, 0]
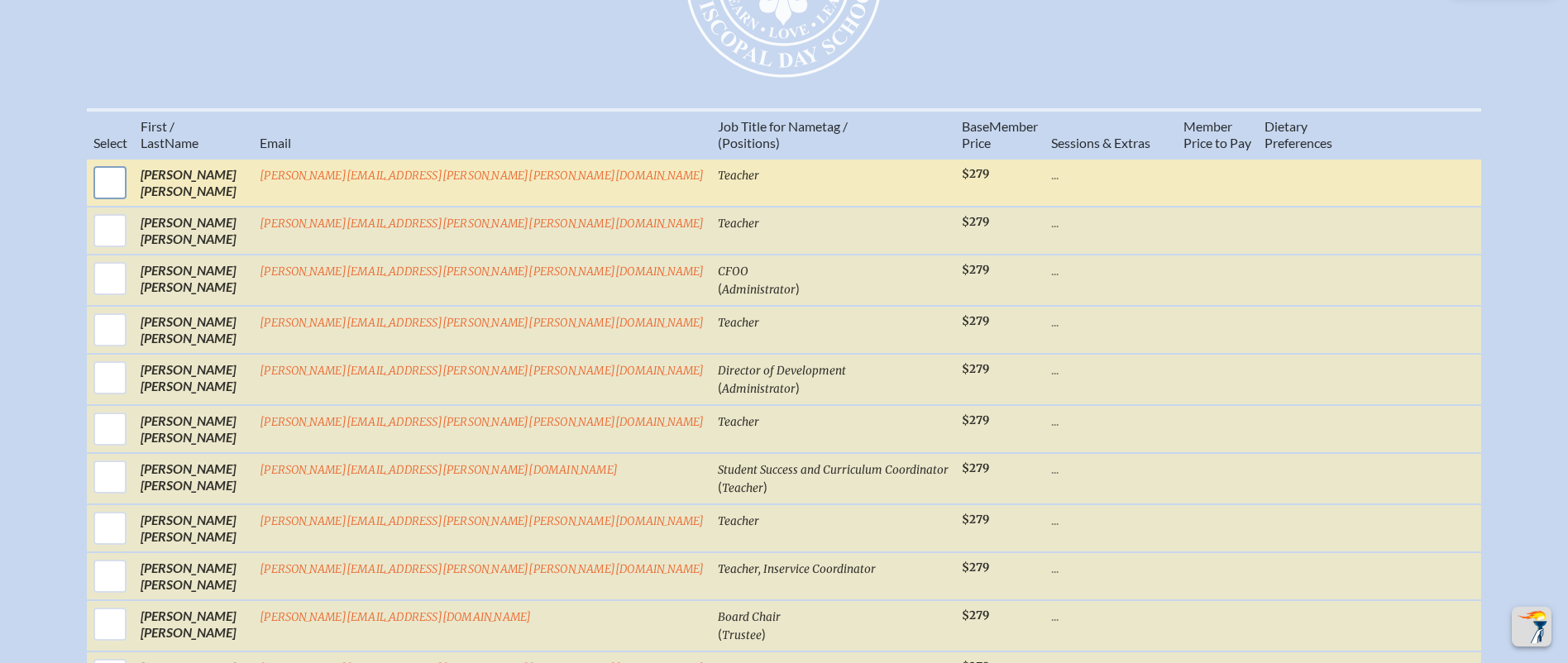
click at [131, 198] on input "checkbox" at bounding box center [110, 183] width 41 height 41
checkbox input "true"
